Goal: Transaction & Acquisition: Purchase product/service

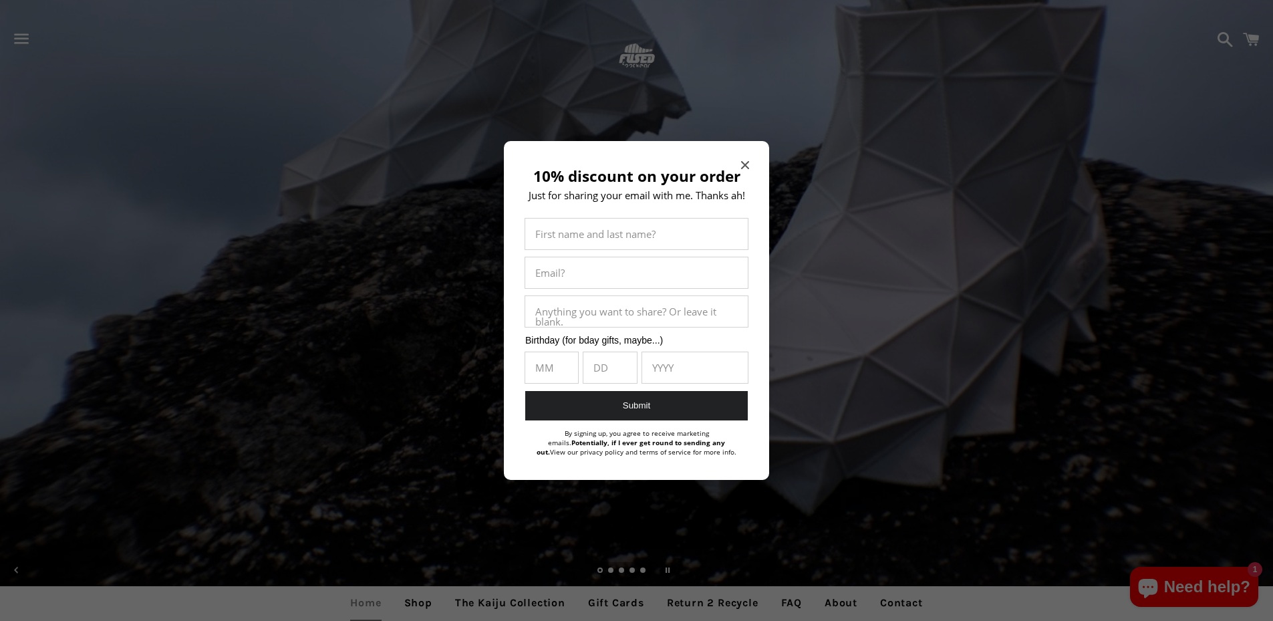
click at [742, 164] on icon "Close modal" at bounding box center [745, 165] width 8 height 8
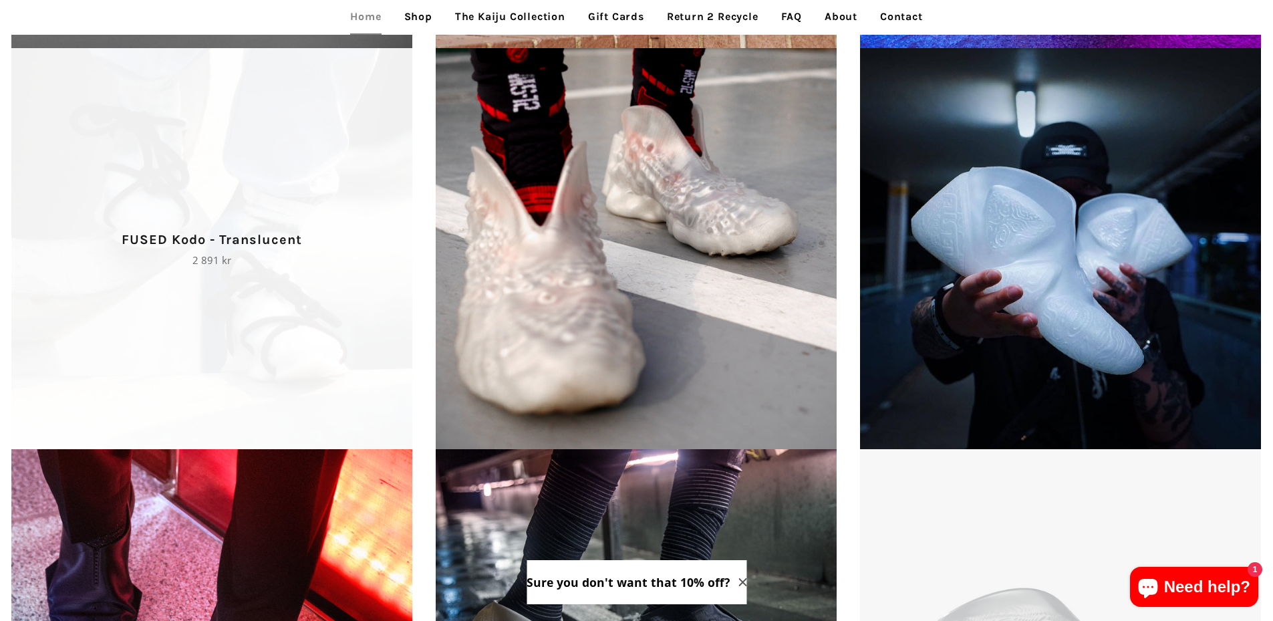
scroll to position [2240, 0]
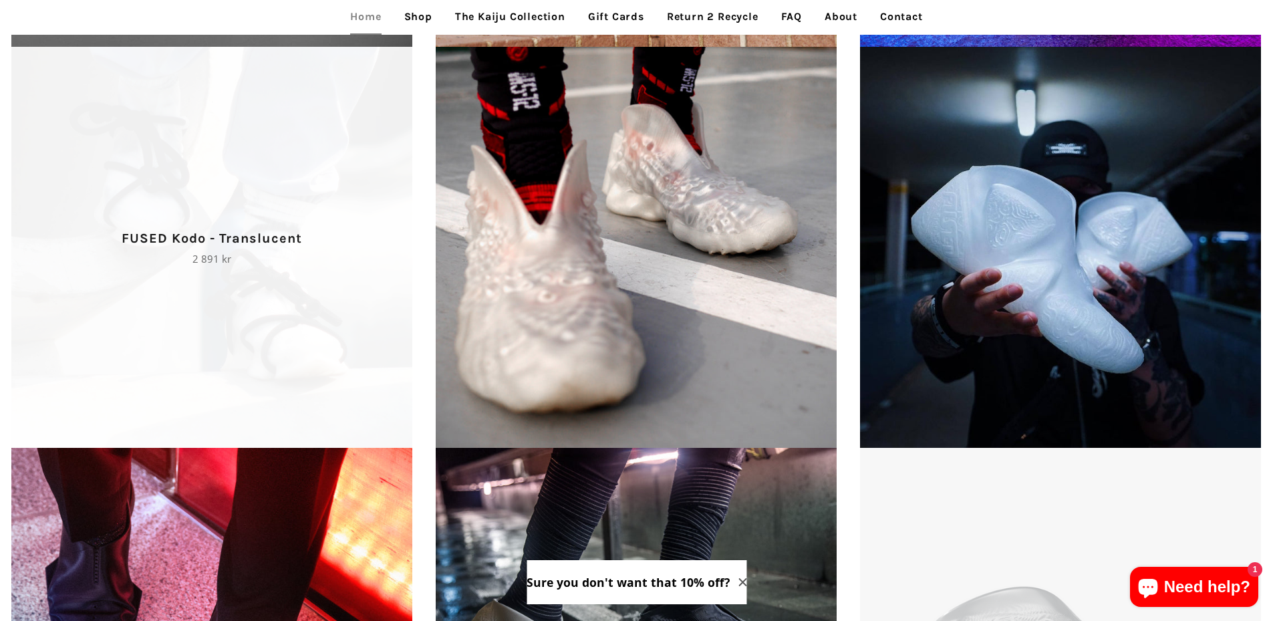
click at [265, 261] on span "FUSED Kodo - Translucent Regular price 2 891 kr" at bounding box center [212, 247] width 424 height 401
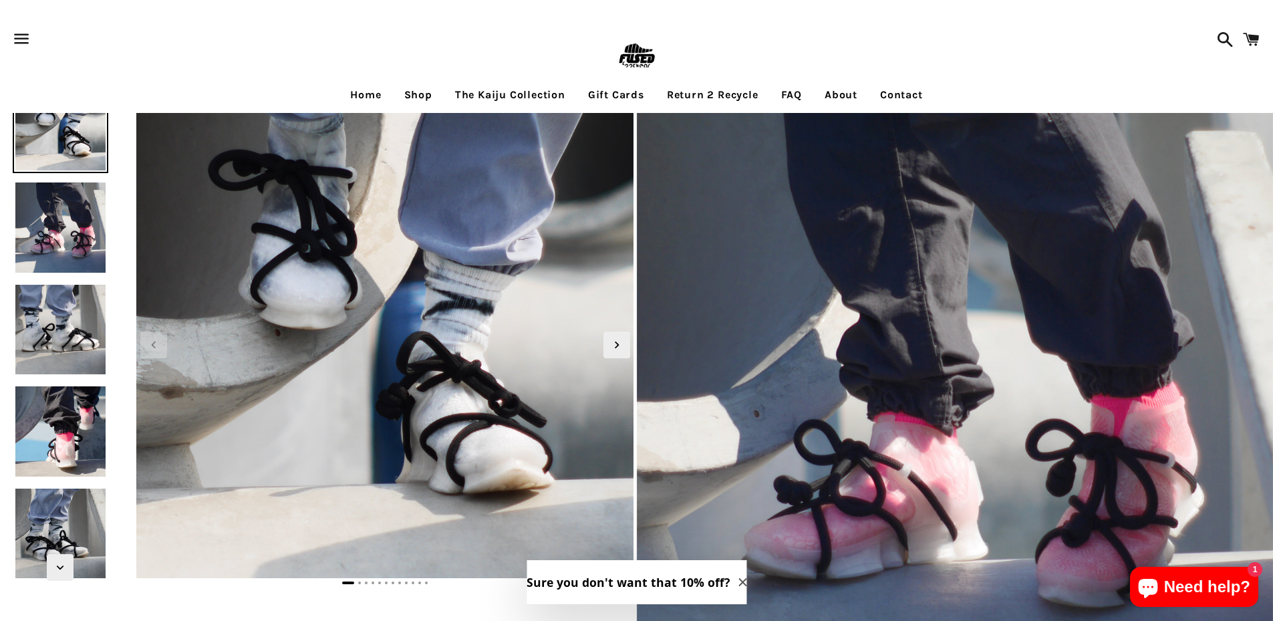
click at [81, 226] on img at bounding box center [60, 227] width 95 height 95
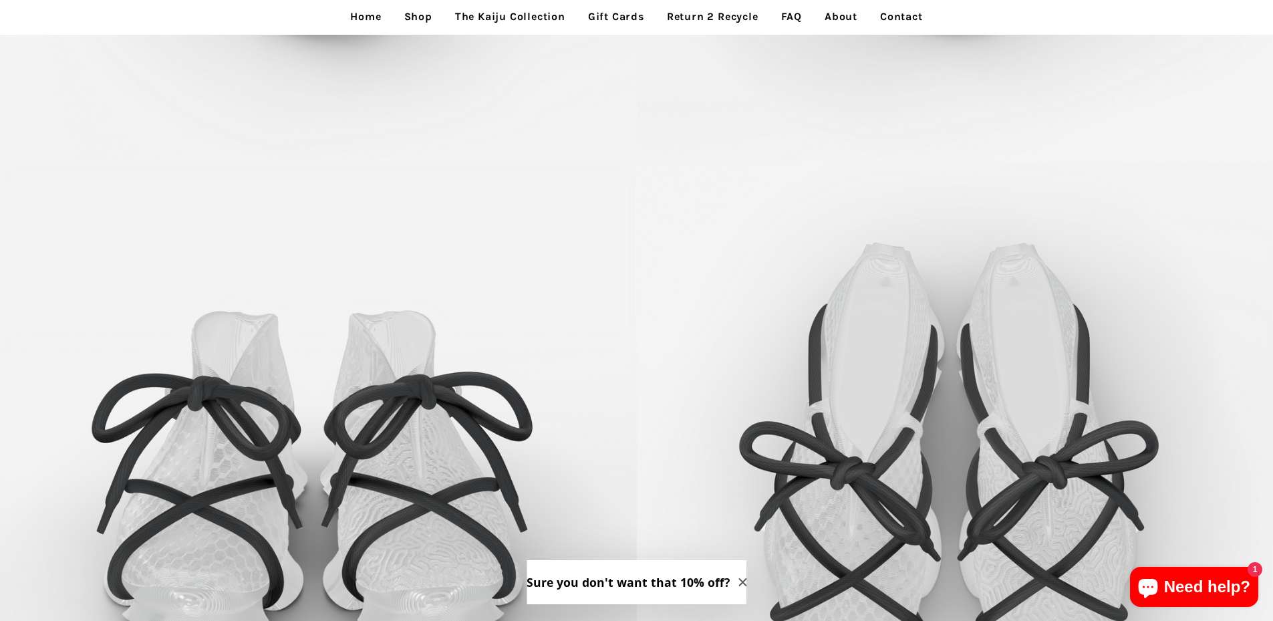
scroll to position [3943, 0]
